Goal: Task Accomplishment & Management: Use online tool/utility

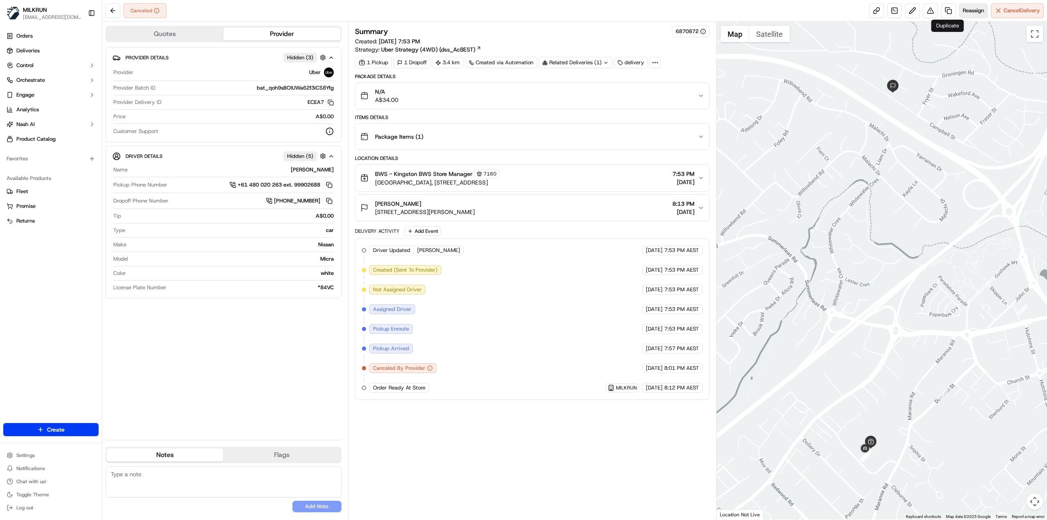
click at [969, 10] on span "Reassign" at bounding box center [973, 10] width 21 height 7
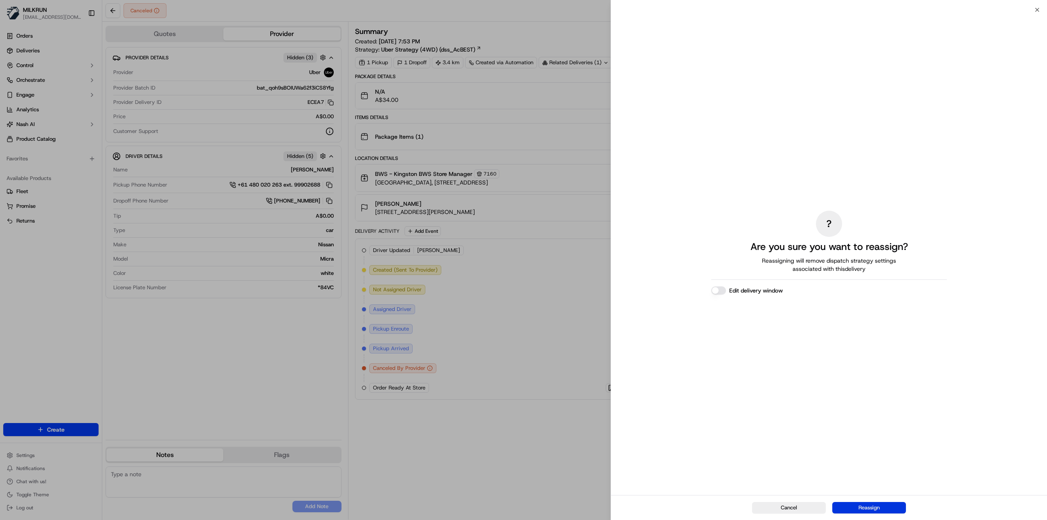
click at [889, 509] on button "Reassign" at bounding box center [869, 507] width 74 height 11
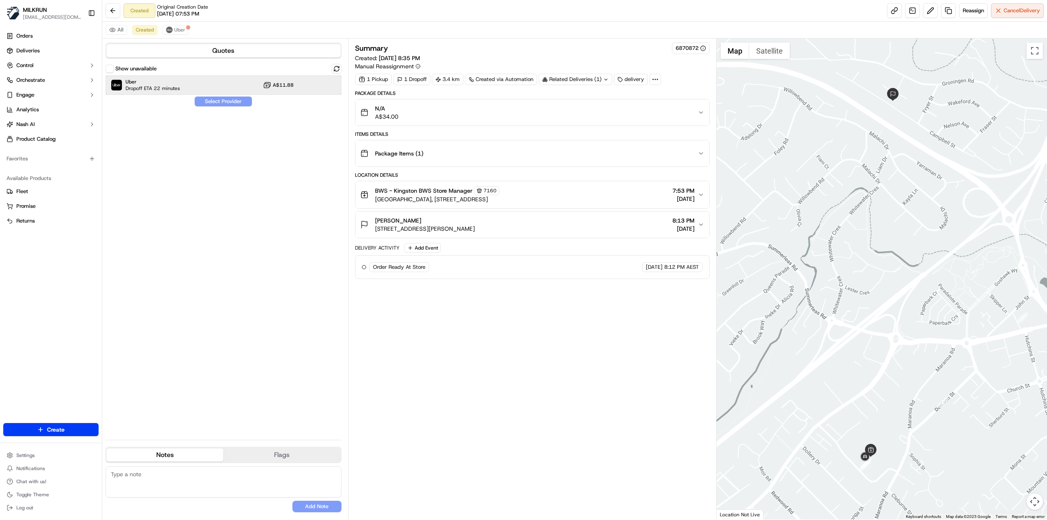
click at [174, 89] on span "Dropoff ETA 22 minutes" at bounding box center [153, 88] width 54 height 7
click at [205, 99] on button "Assign Provider" at bounding box center [223, 102] width 58 height 10
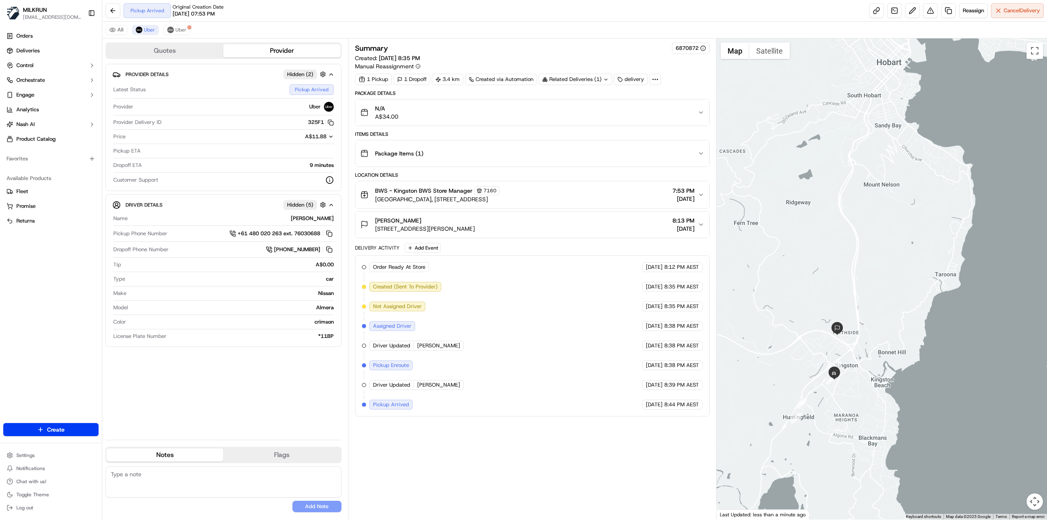
drag, startPoint x: 914, startPoint y: 348, endPoint x: 774, endPoint y: 356, distance: 140.1
click at [774, 356] on div at bounding box center [881, 278] width 331 height 481
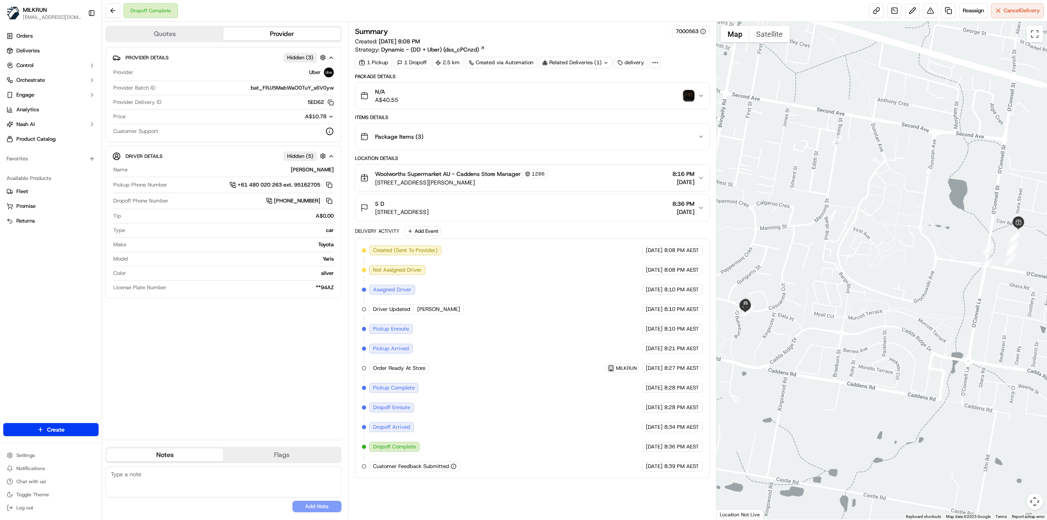
click at [689, 94] on img "button" at bounding box center [688, 95] width 11 height 11
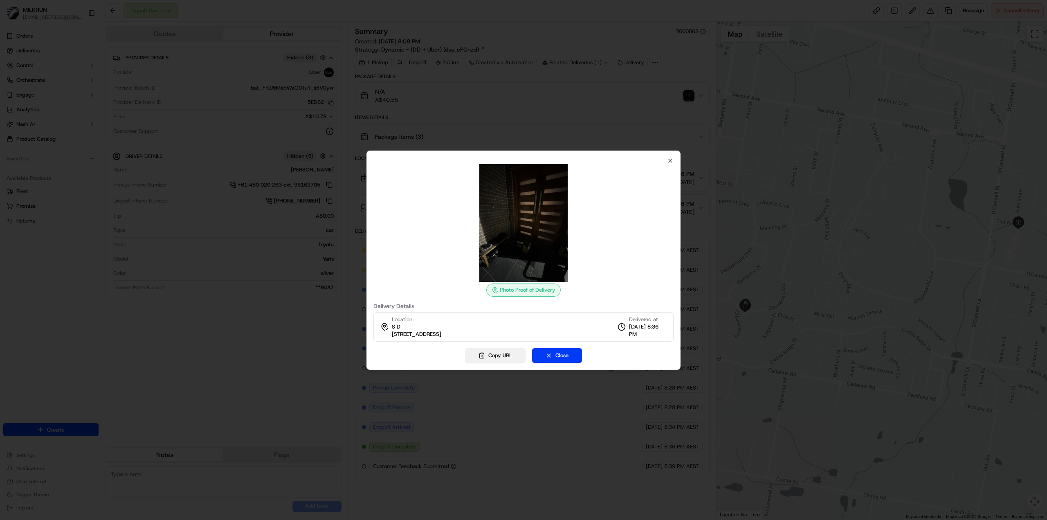
click at [496, 353] on button "Copy URL" at bounding box center [495, 355] width 61 height 15
click at [218, 199] on div at bounding box center [523, 260] width 1047 height 520
